Goal: Book appointment/travel/reservation

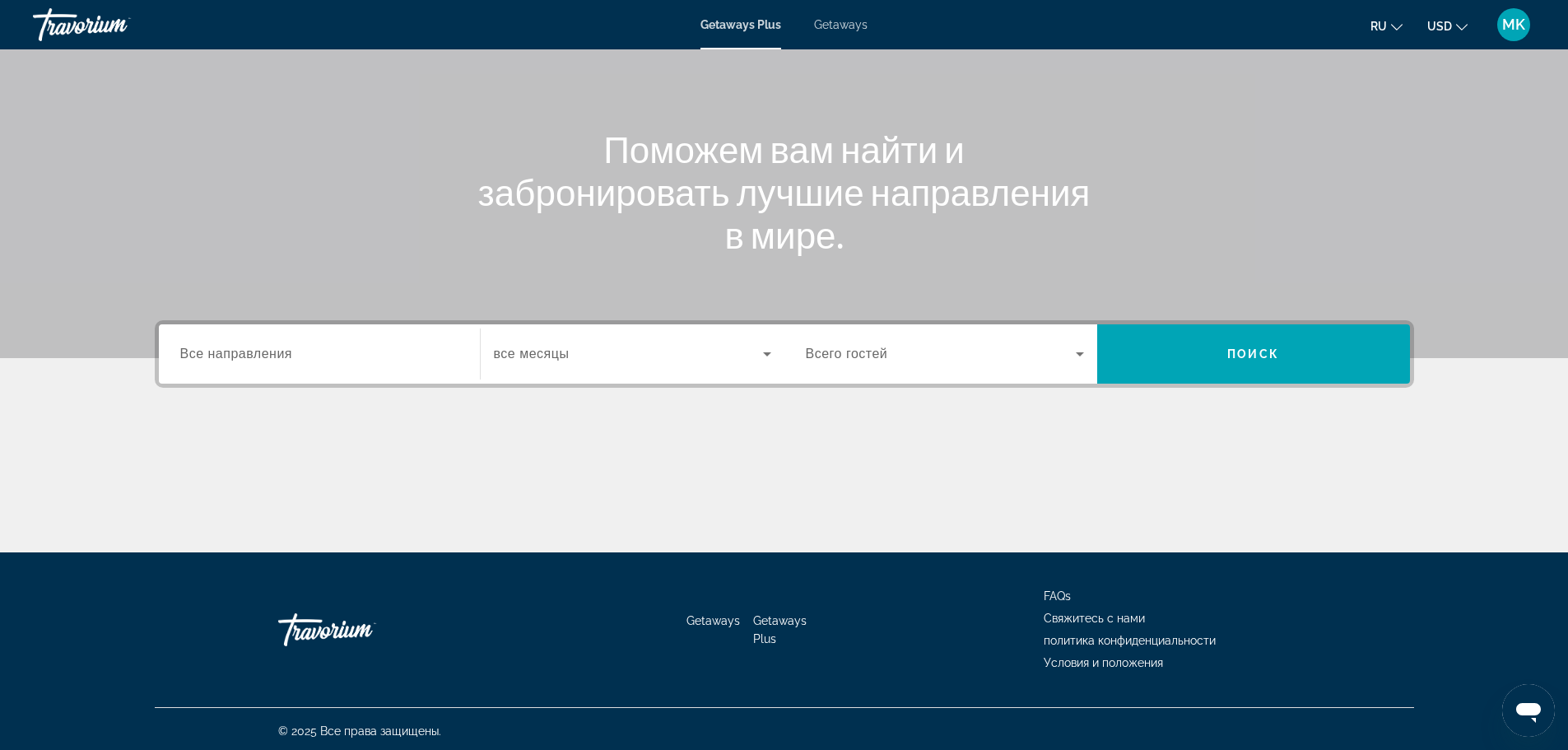
scroll to position [140, 0]
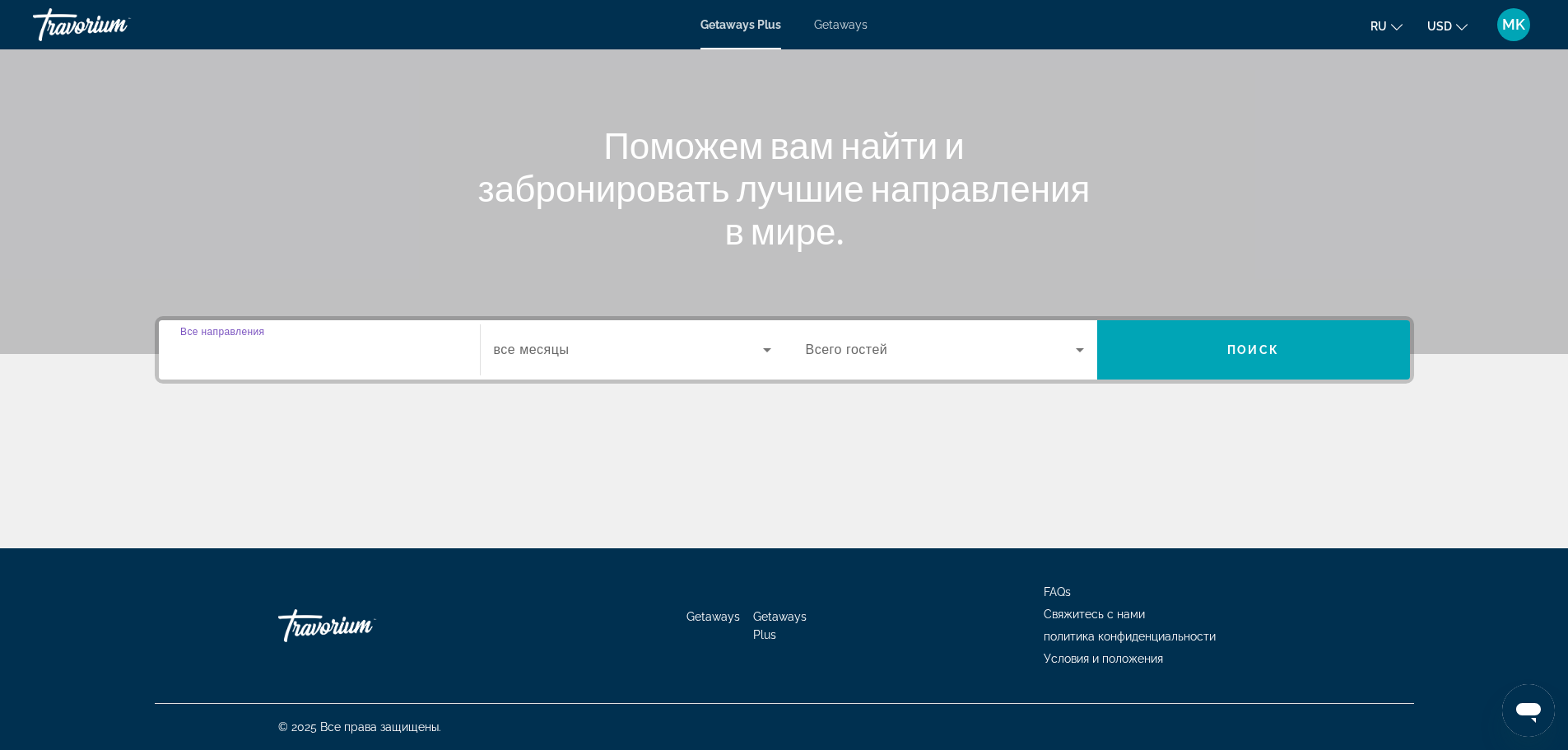
click at [307, 345] on input "Destination Все направления" at bounding box center [319, 351] width 279 height 20
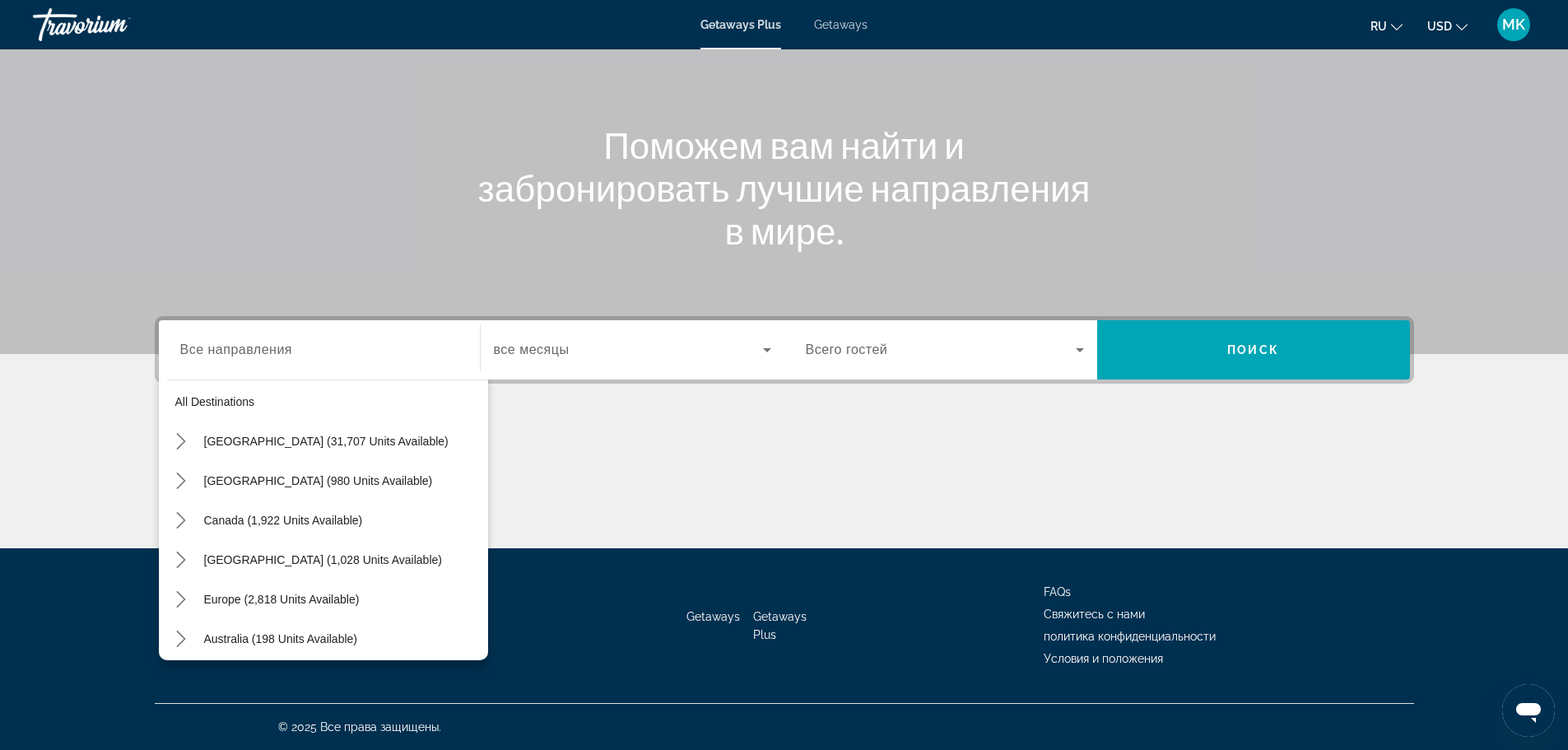
scroll to position [0, 0]
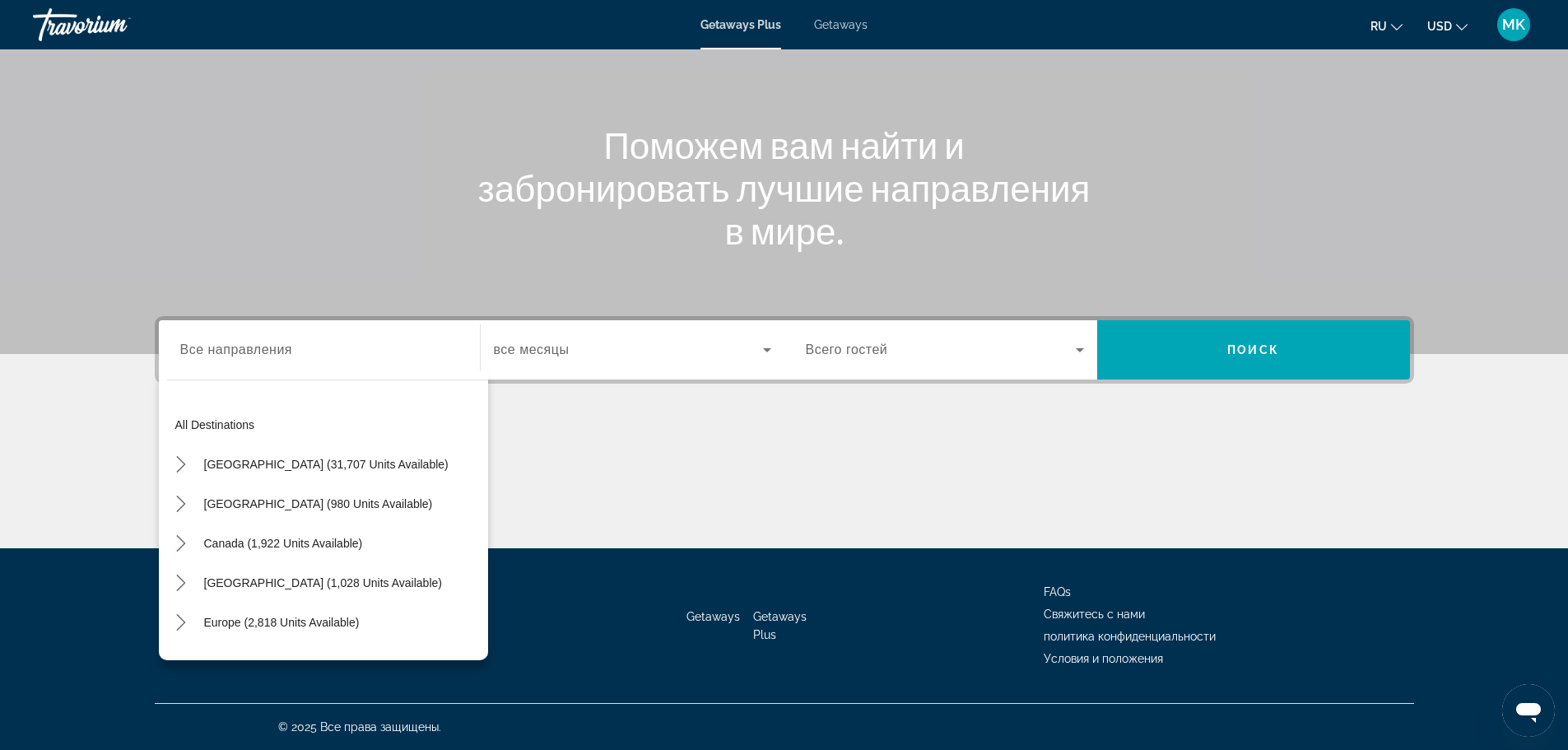
click at [582, 441] on div "Main content" at bounding box center [784, 486] width 1260 height 123
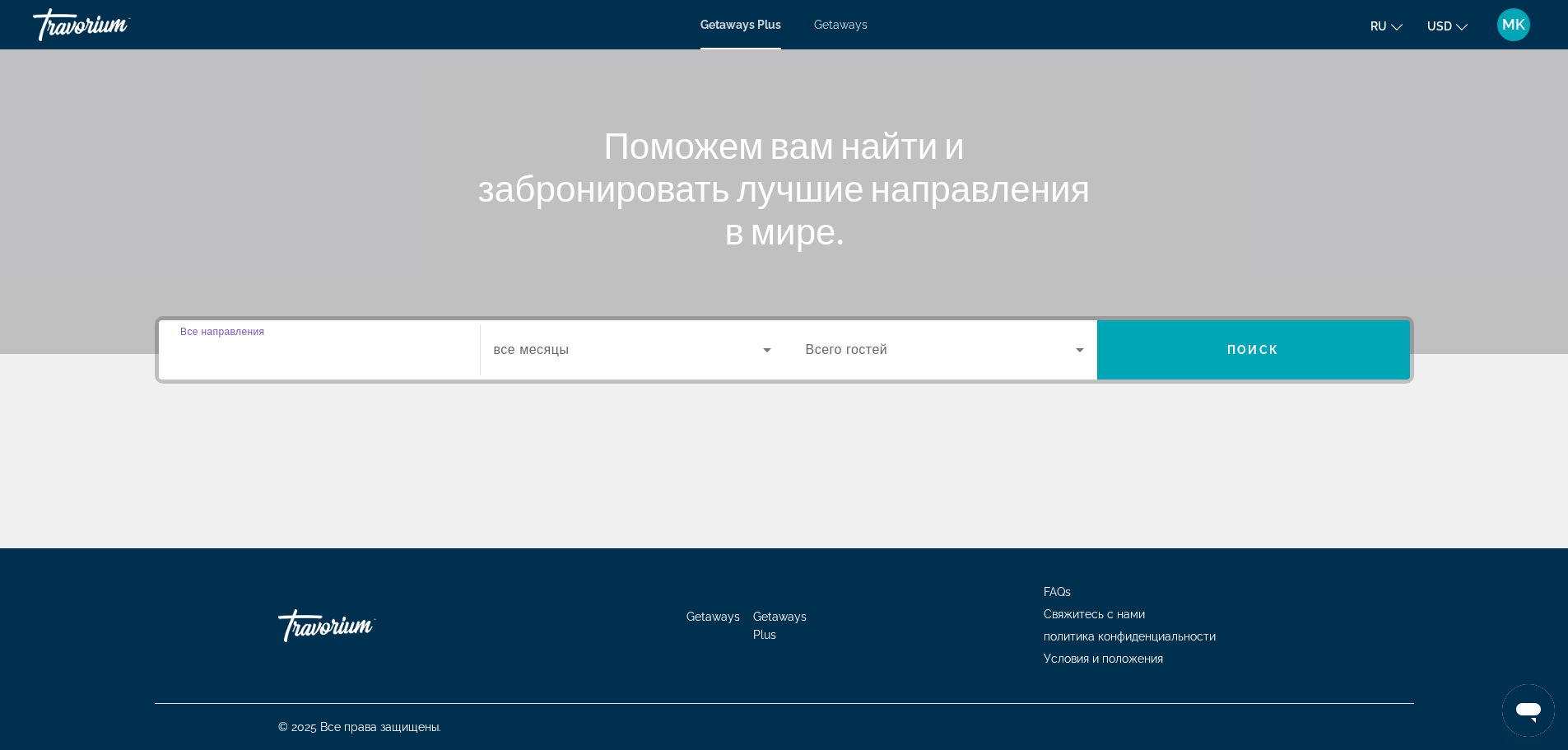
click at [306, 347] on input "Destination Все направления" at bounding box center [319, 351] width 279 height 20
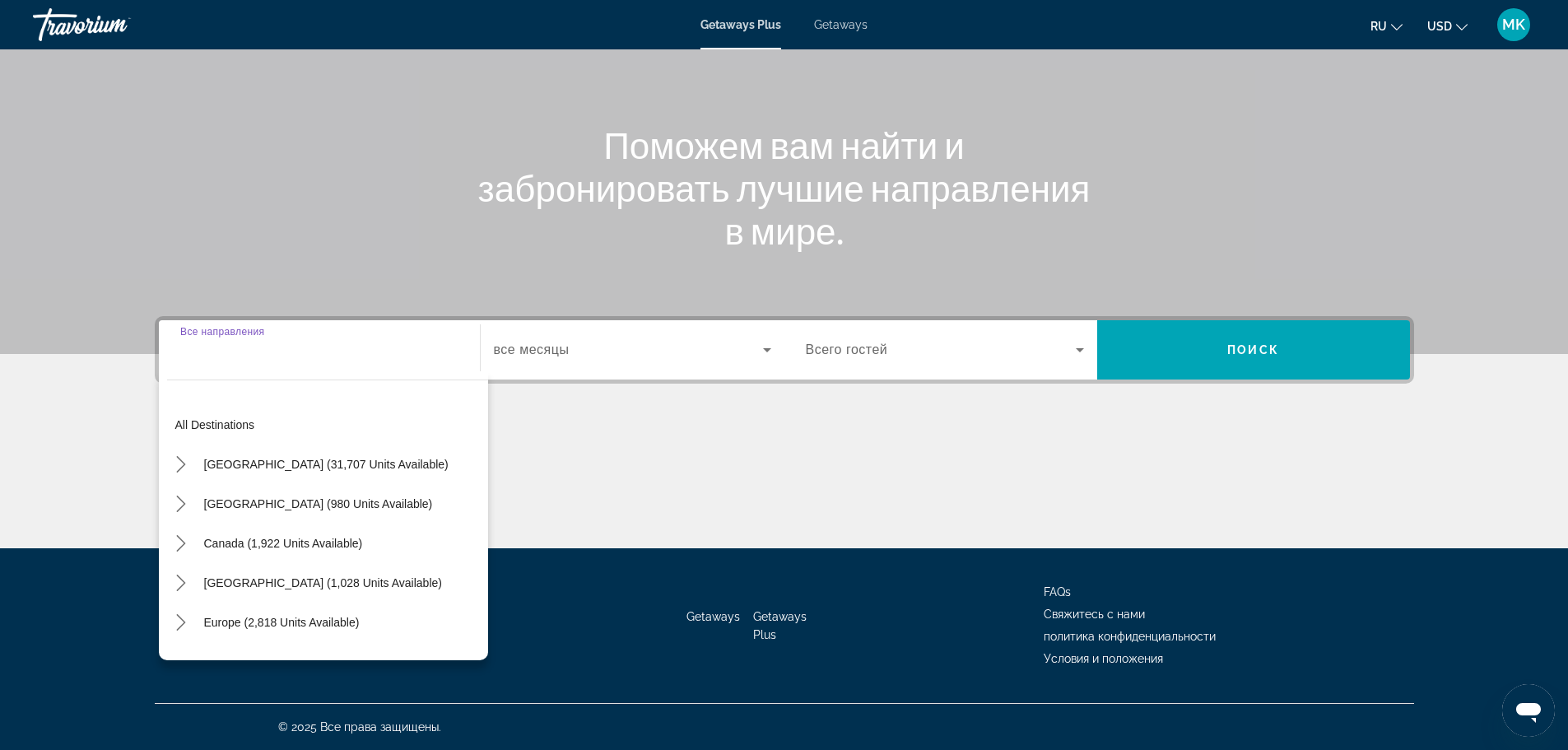
click at [192, 360] on div "Search widget" at bounding box center [319, 350] width 279 height 47
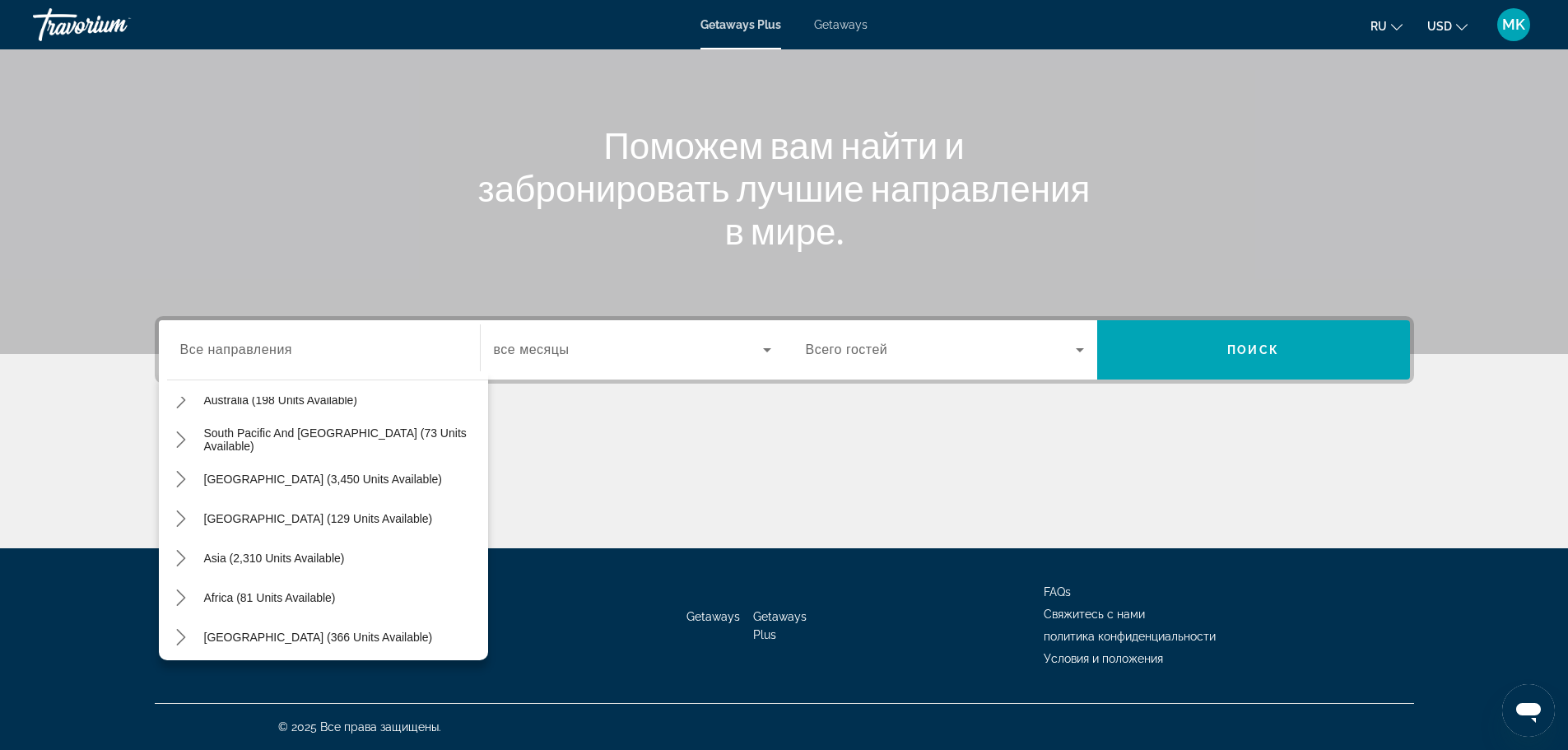
scroll to position [267, 0]
click at [185, 553] on icon "Toggle Asia (2,310 units available) submenu" at bounding box center [181, 553] width 9 height 16
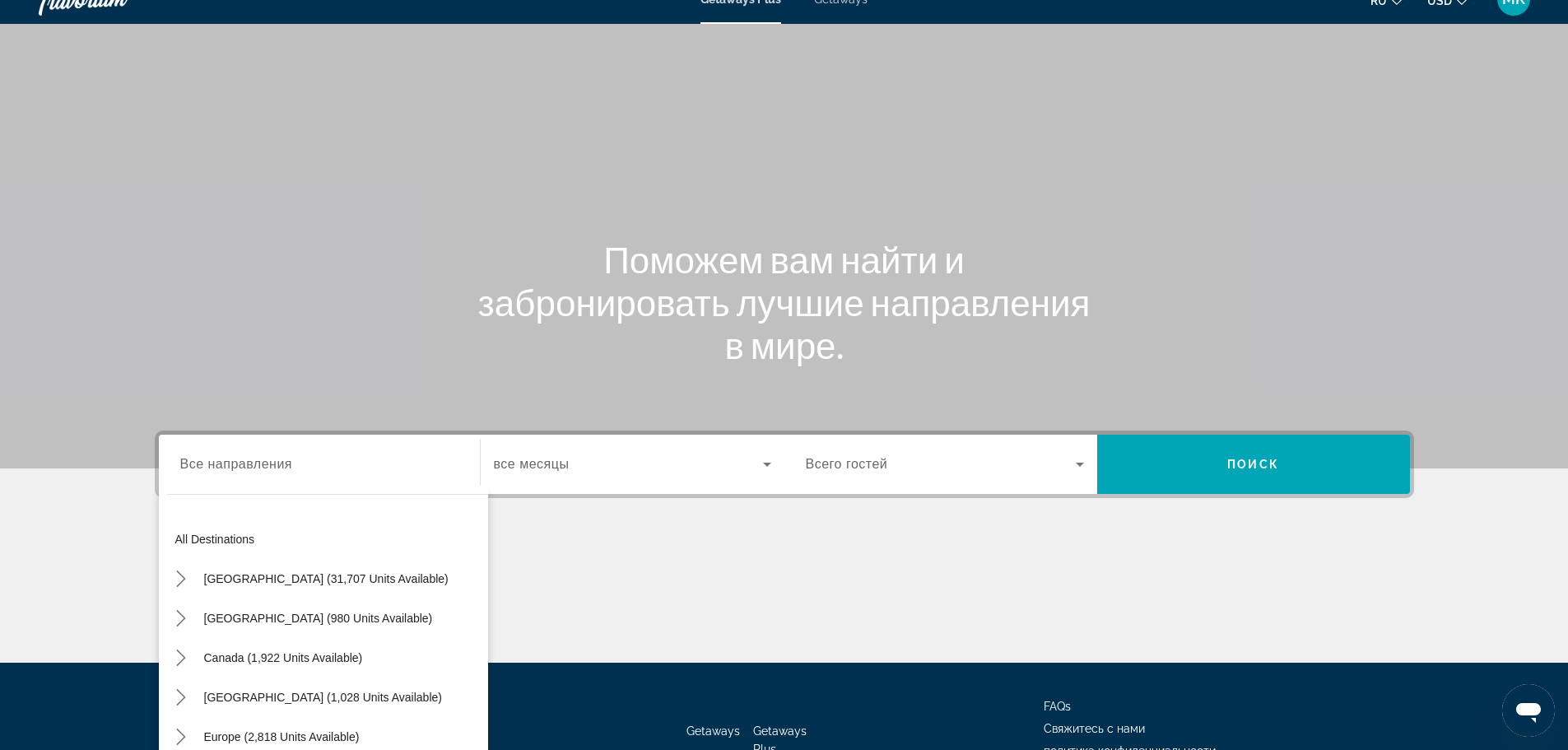
scroll to position [0, 0]
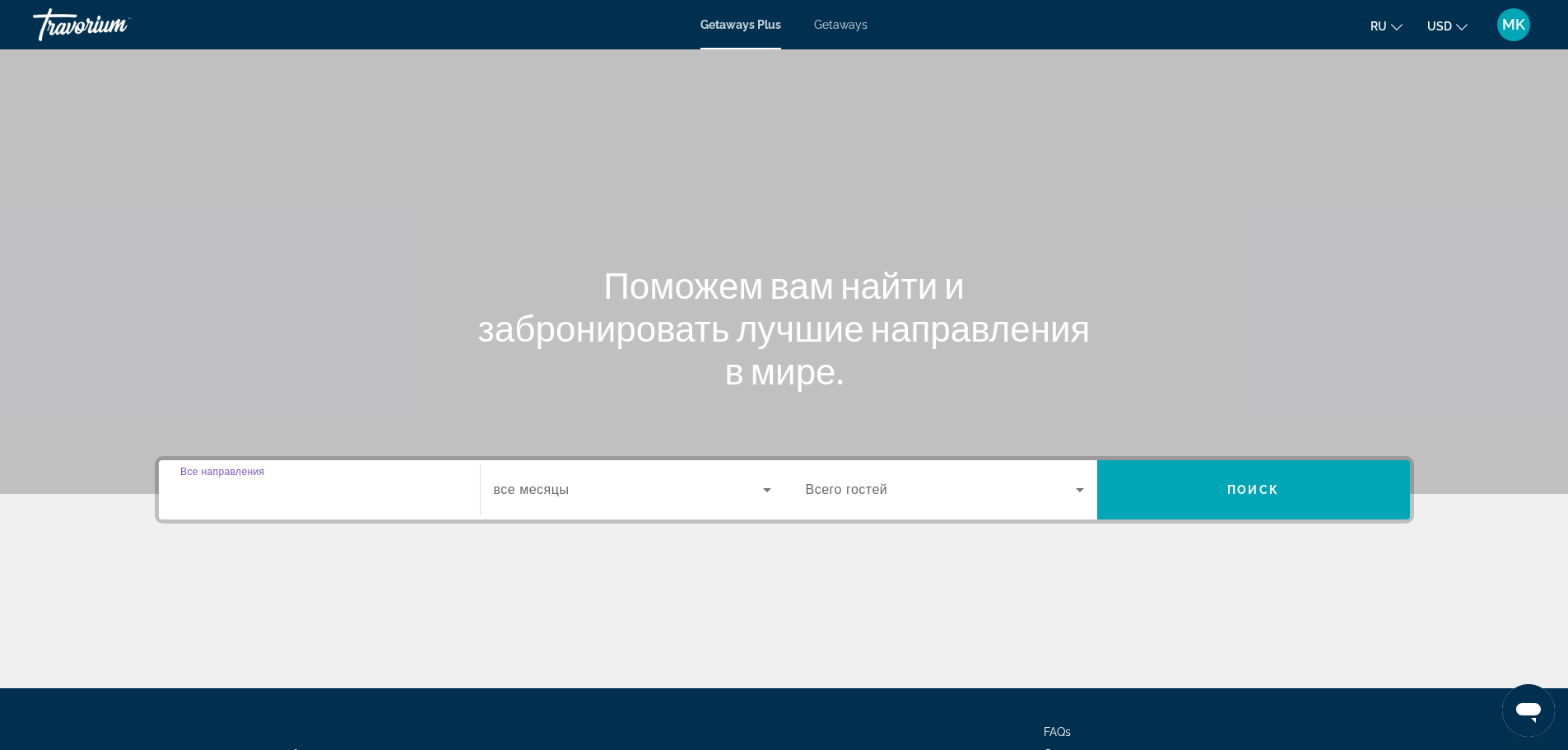
click at [299, 494] on input "Destination Все направления" at bounding box center [319, 490] width 279 height 20
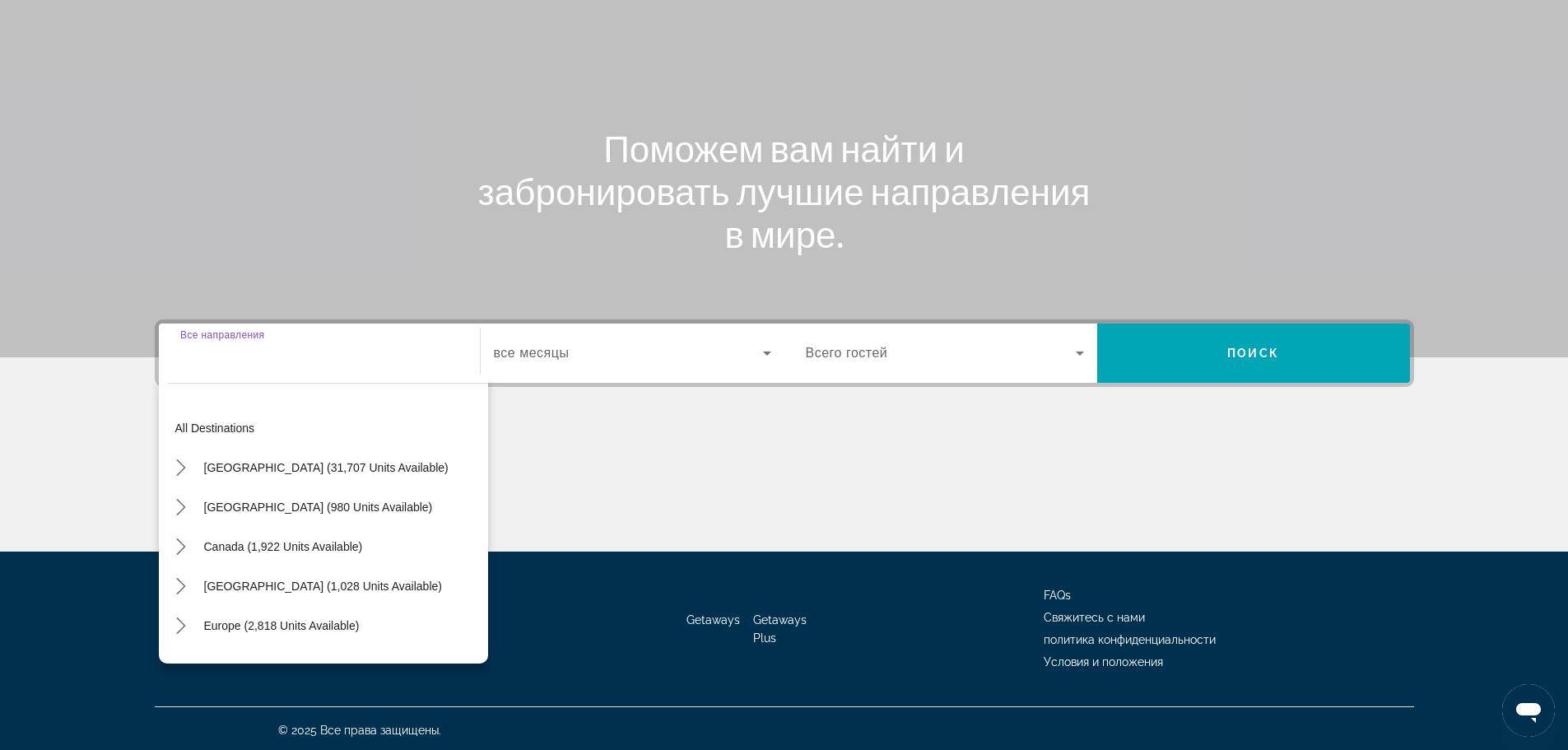
scroll to position [140, 0]
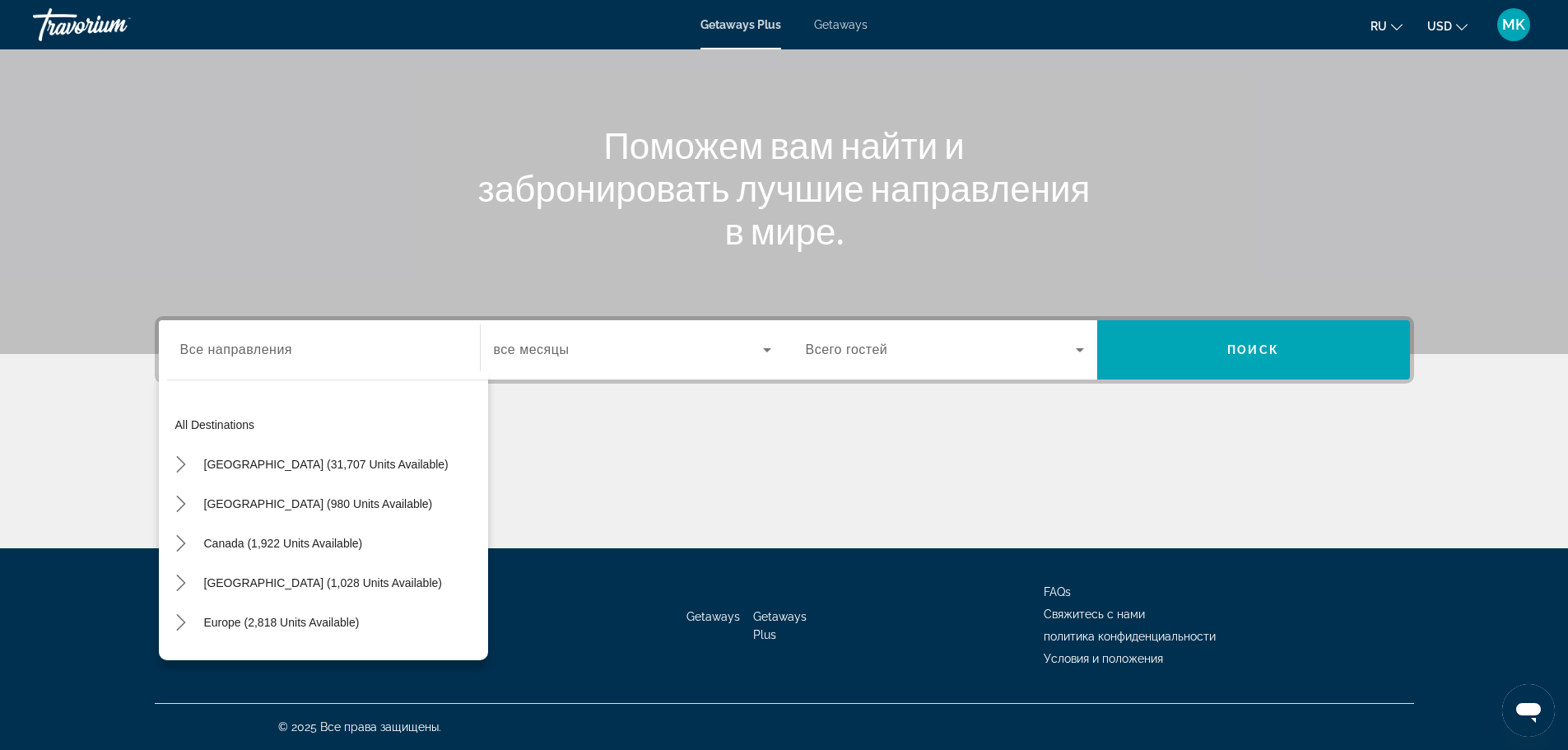
click at [194, 369] on div "Search widget" at bounding box center [319, 350] width 279 height 47
click at [223, 339] on div "Search widget" at bounding box center [319, 350] width 279 height 47
click at [222, 362] on div "Search widget" at bounding box center [319, 350] width 279 height 47
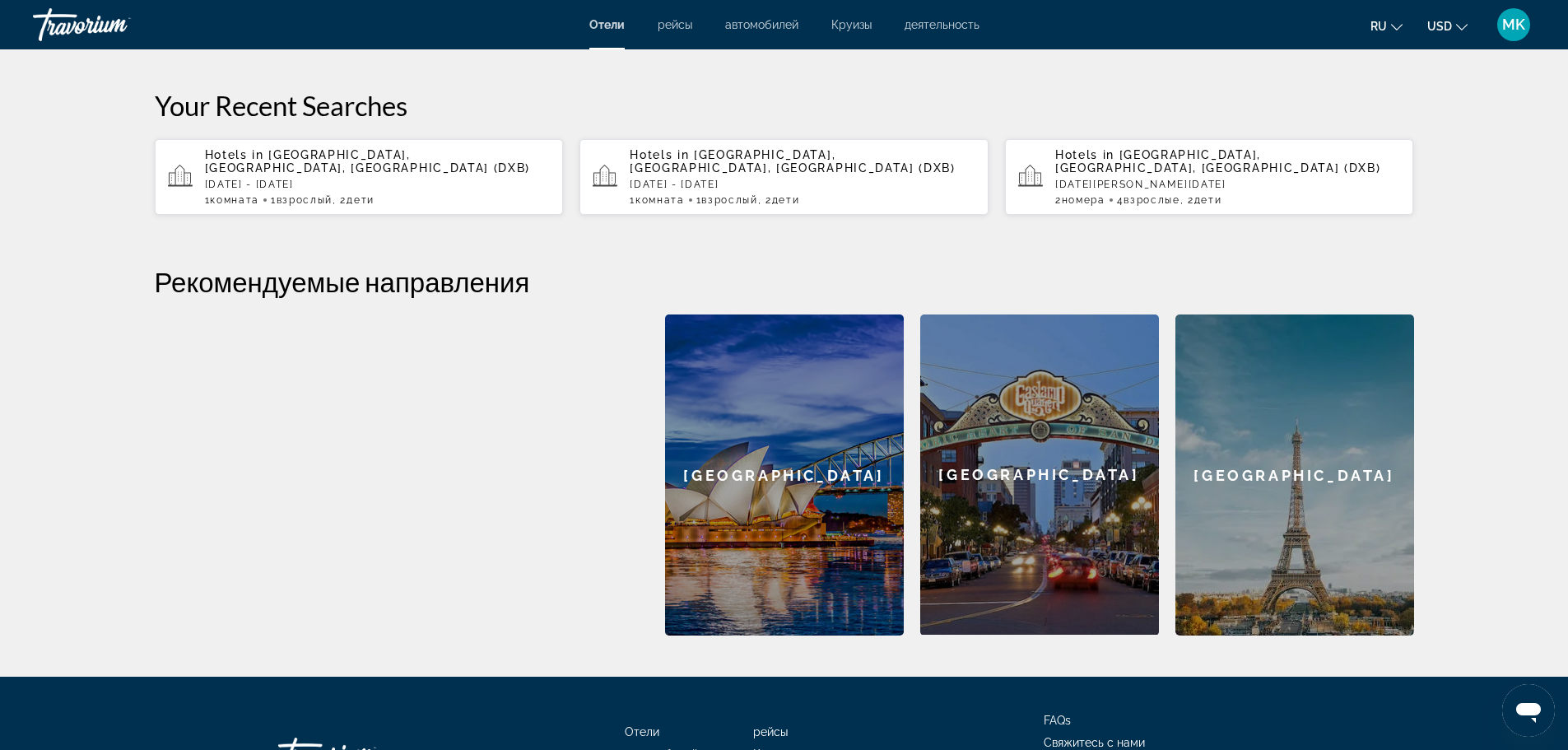
scroll to position [357, 0]
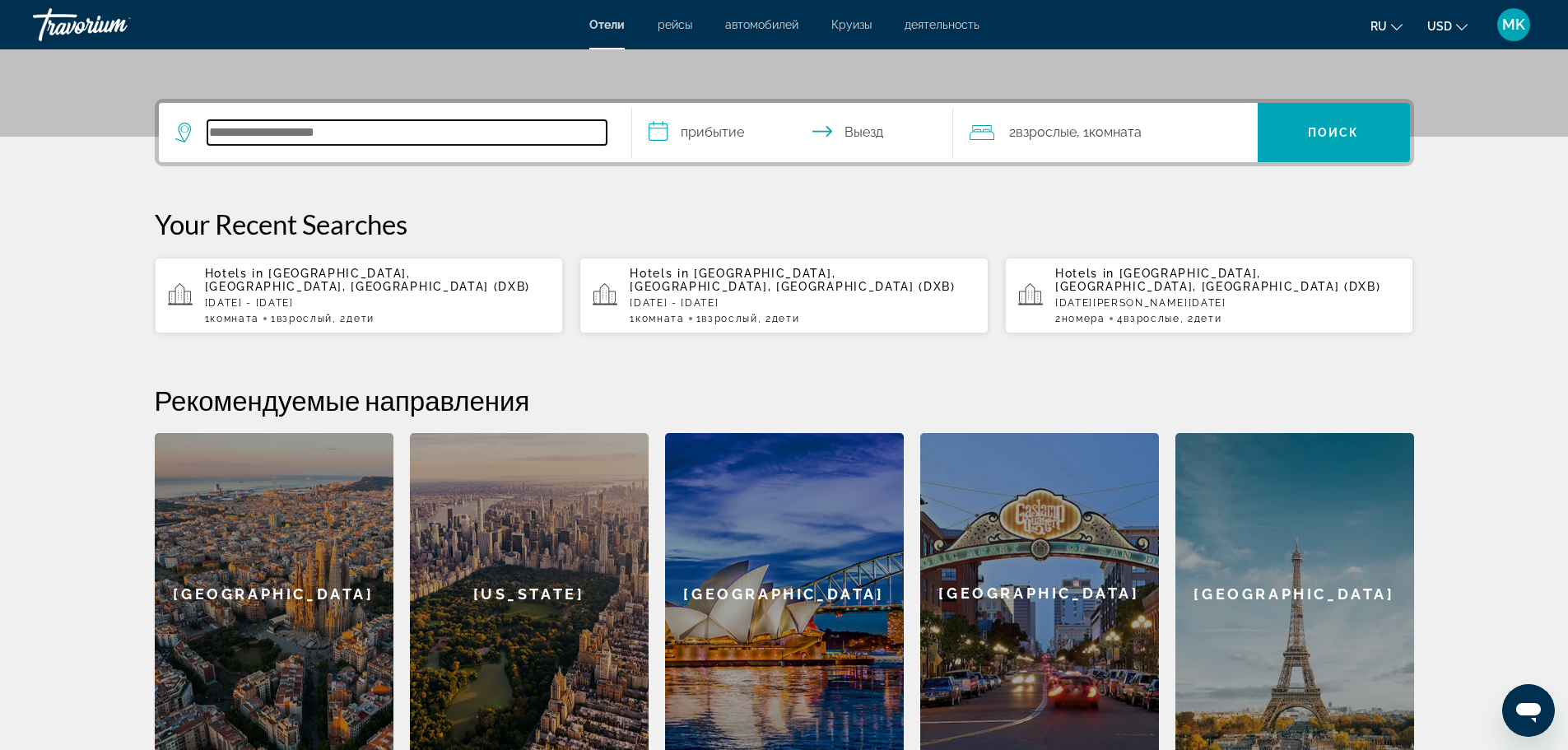
click at [282, 133] on input "Search hotel destination" at bounding box center [407, 132] width 399 height 24
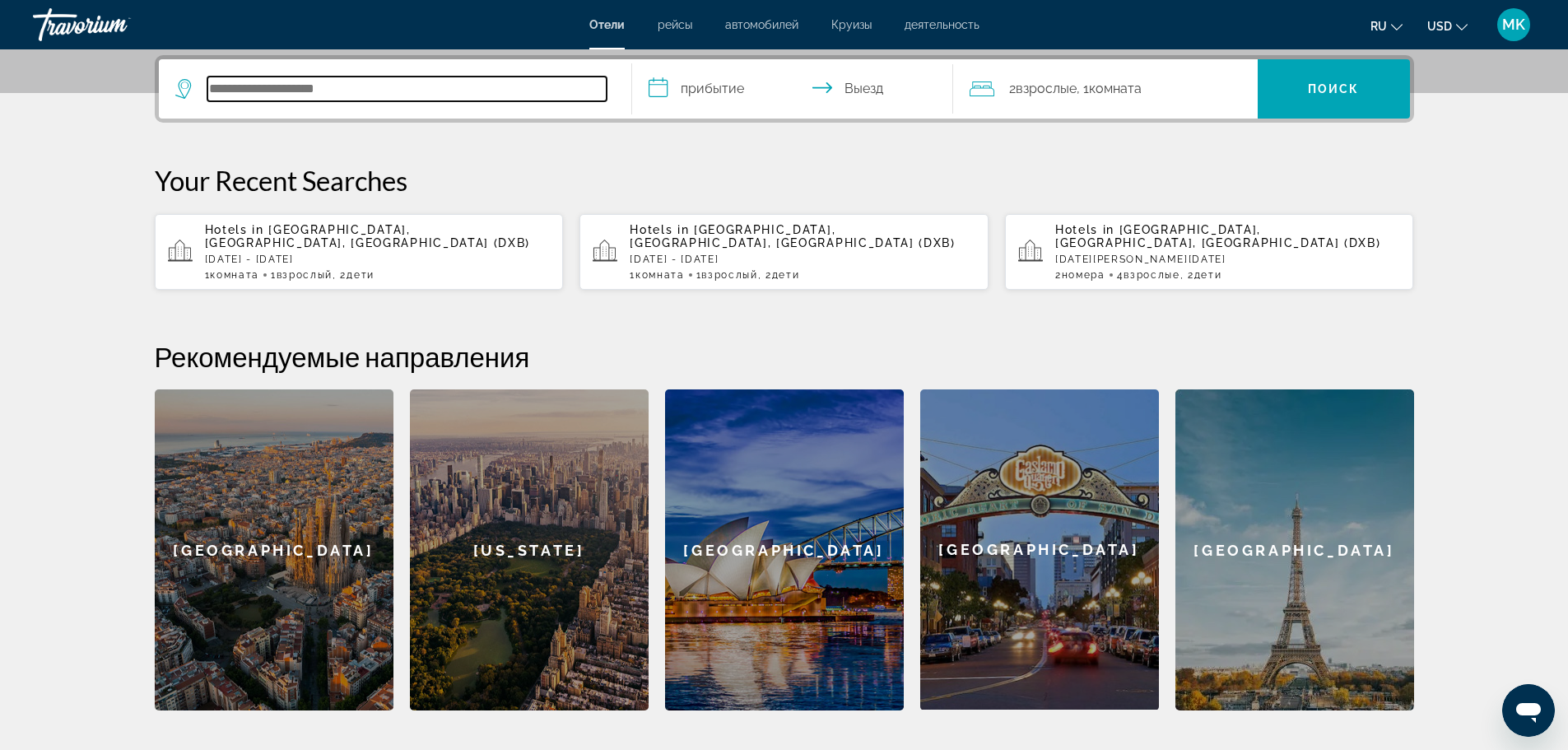
scroll to position [403, 0]
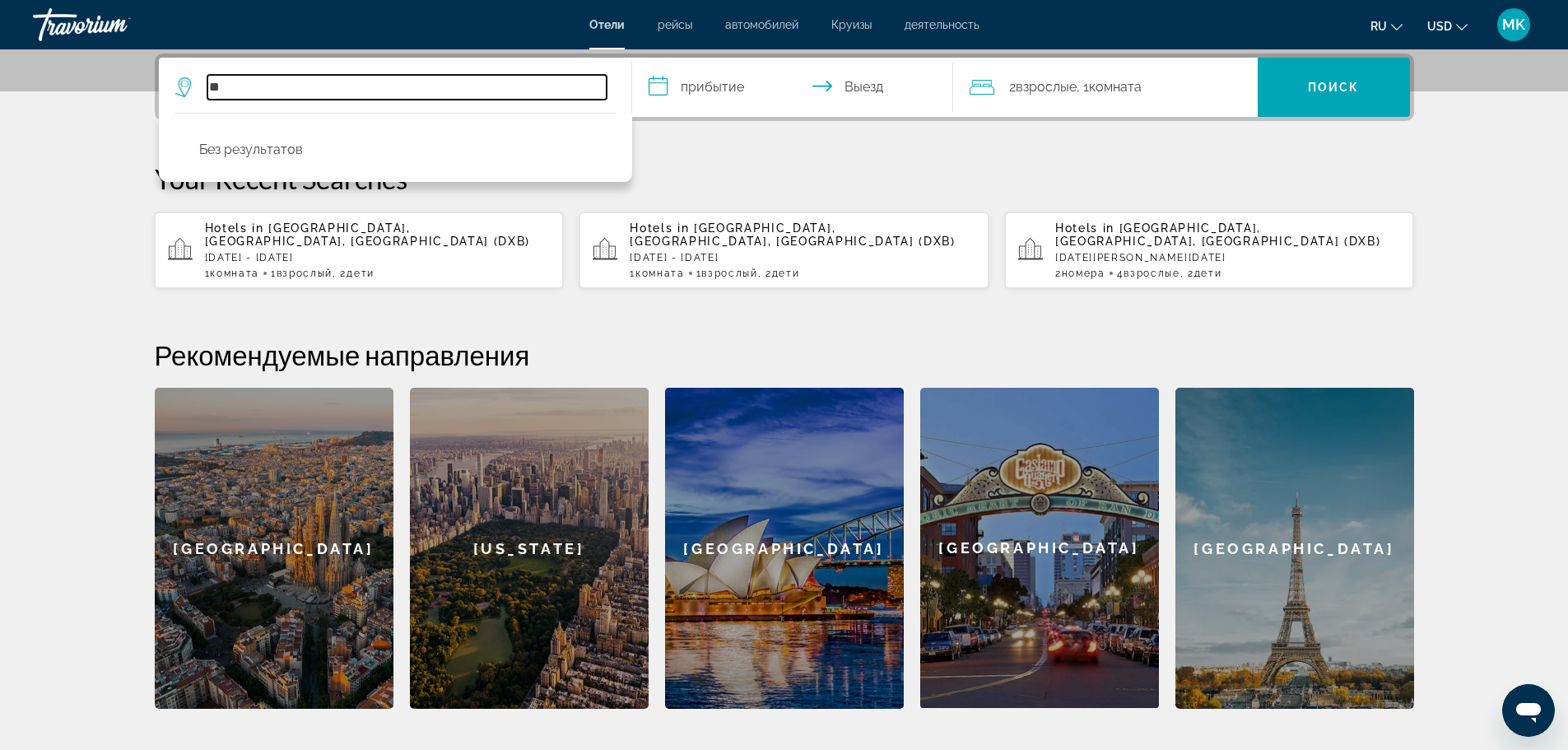
type input "*"
click at [289, 87] on input "***" at bounding box center [407, 87] width 399 height 24
type input "*"
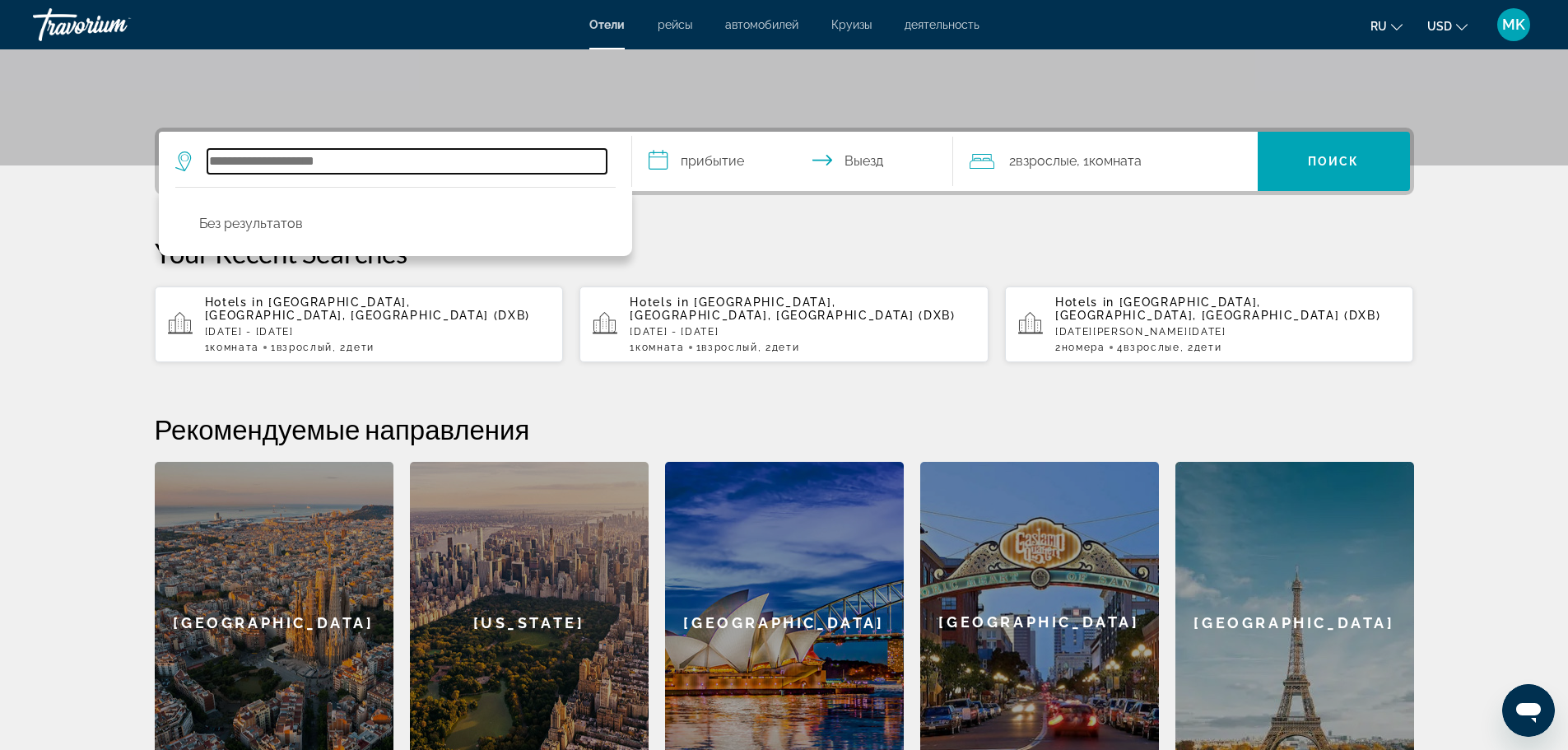
scroll to position [193, 0]
